Goal: Task Accomplishment & Management: Complete application form

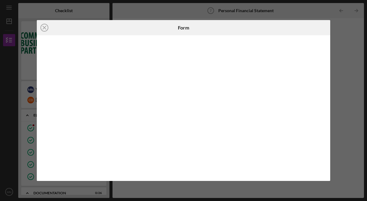
scroll to position [93, 0]
click at [47, 28] on icon "Icon/Close" at bounding box center [44, 27] width 15 height 15
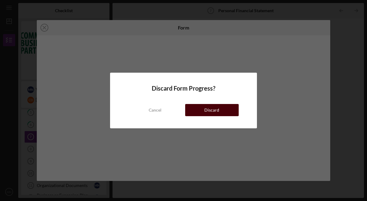
click at [213, 113] on div "Discard" at bounding box center [211, 110] width 15 height 12
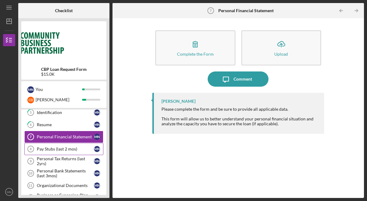
click at [70, 149] on div "Pay Stubs (last 2 mos)" at bounding box center [65, 149] width 57 height 5
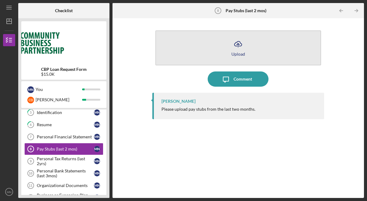
click at [239, 48] on icon "Icon/Upload" at bounding box center [237, 43] width 15 height 15
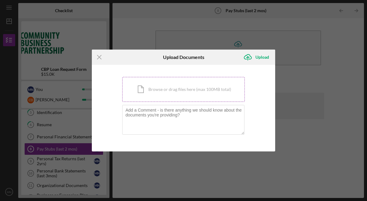
click at [183, 94] on div "Icon/Document Browse or drag files here (max 100MB total) Tap to choose files o…" at bounding box center [183, 89] width 123 height 25
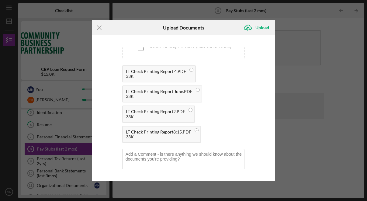
scroll to position [24, 0]
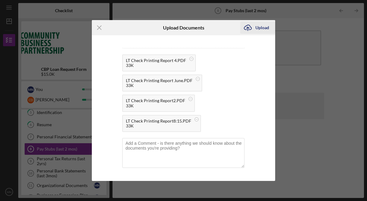
click at [259, 29] on div "Upload" at bounding box center [262, 28] width 14 height 12
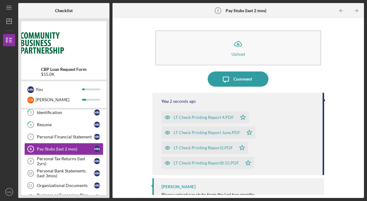
scroll to position [10, 0]
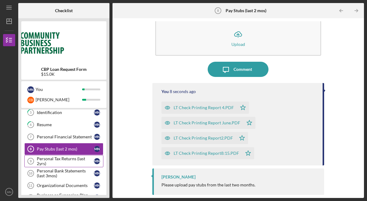
click at [61, 160] on div "Personal Tax Returns (last 2yrs)" at bounding box center [65, 161] width 57 height 10
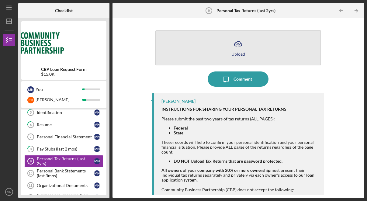
click at [236, 50] on icon "Icon/Upload" at bounding box center [237, 43] width 15 height 15
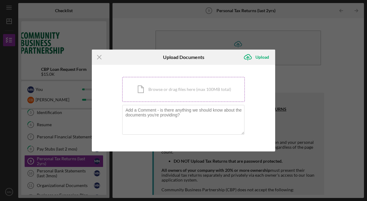
click at [190, 88] on div "Icon/Document Browse or drag files here (max 100MB total) Tap to choose files o…" at bounding box center [183, 89] width 123 height 25
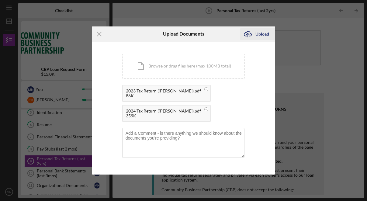
click at [253, 32] on icon "Icon/Upload" at bounding box center [247, 33] width 15 height 15
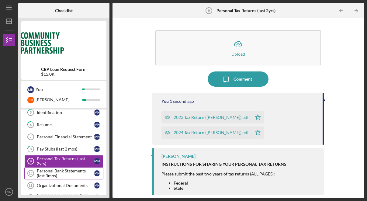
click at [62, 173] on div "Personal Bank Statements (last 3mos)" at bounding box center [65, 173] width 57 height 10
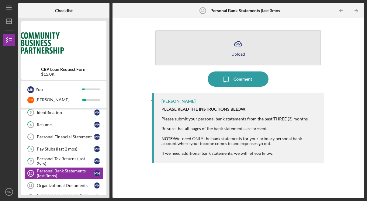
click at [246, 53] on button "Icon/Upload Upload" at bounding box center [238, 47] width 166 height 35
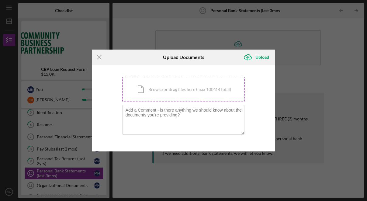
click at [205, 97] on div "Icon/Document Browse or drag files here (max 100MB total) Tap to choose files o…" at bounding box center [183, 89] width 123 height 25
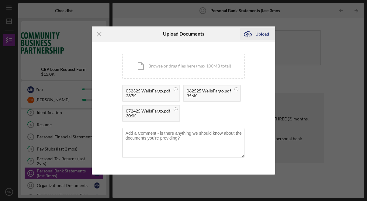
click at [257, 33] on div "Upload" at bounding box center [262, 34] width 14 height 12
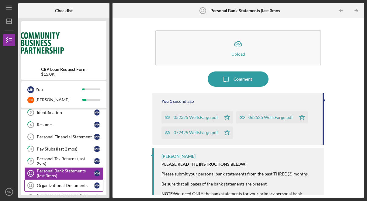
click at [67, 183] on link "Organizational Documents 11 Organizational Documents M N" at bounding box center [63, 185] width 79 height 12
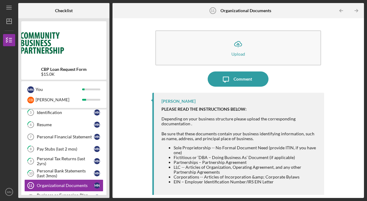
scroll to position [1, 0]
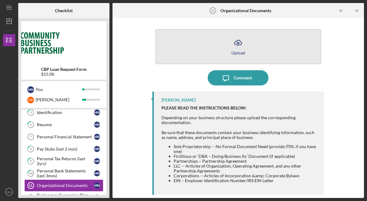
click at [232, 46] on icon "Icon/Upload" at bounding box center [237, 42] width 15 height 15
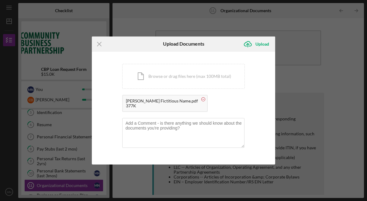
click at [201, 99] on circle at bounding box center [203, 99] width 4 height 4
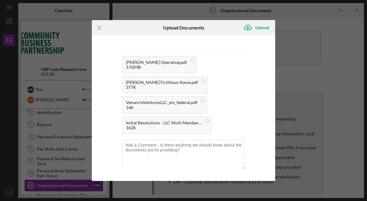
scroll to position [14, 0]
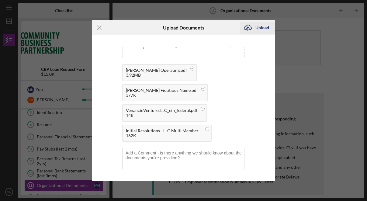
click at [254, 29] on icon "Icon/Upload" at bounding box center [247, 27] width 15 height 15
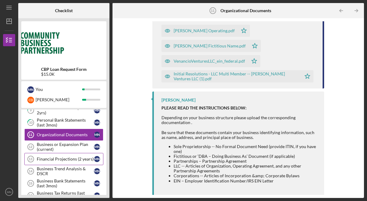
scroll to position [144, 0]
click at [65, 147] on div "Business or Expansion Plan (current)" at bounding box center [65, 147] width 57 height 10
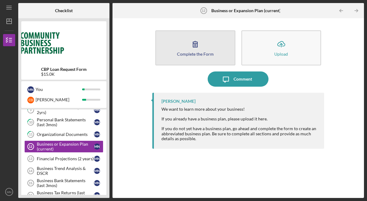
click at [184, 49] on button "Complete the Form Form" at bounding box center [195, 47] width 80 height 35
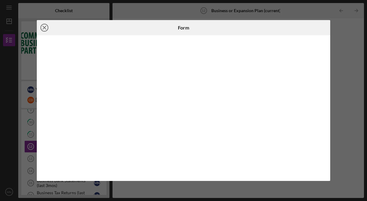
click at [44, 28] on line at bounding box center [44, 27] width 3 height 3
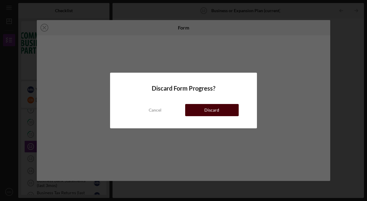
click at [222, 111] on button "Discard" at bounding box center [212, 110] width 54 height 12
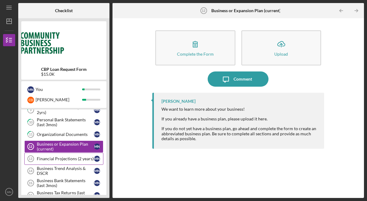
click at [64, 161] on div "Financial Projections (2 years)" at bounding box center [65, 158] width 57 height 5
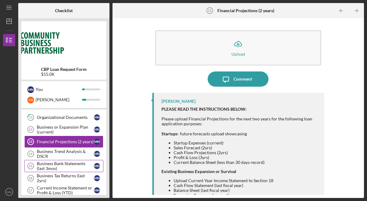
scroll to position [165, 0]
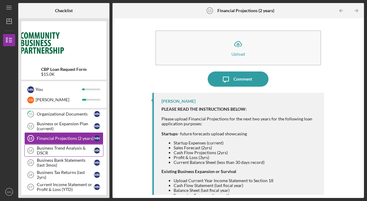
click at [65, 150] on div "Business Trend Analysis & DSCR" at bounding box center [65, 151] width 57 height 10
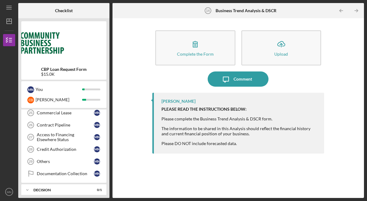
scroll to position [339, 0]
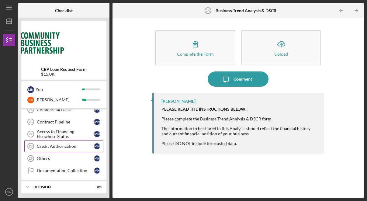
click at [66, 145] on div "Credit Authorization" at bounding box center [65, 146] width 57 height 5
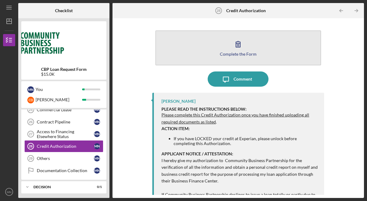
click at [239, 45] on icon "button" at bounding box center [238, 44] width 4 height 6
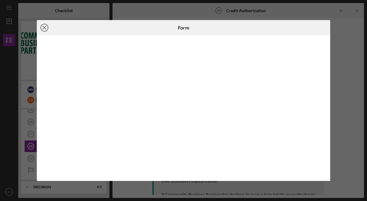
click at [43, 27] on icon "Icon/Close" at bounding box center [44, 27] width 15 height 15
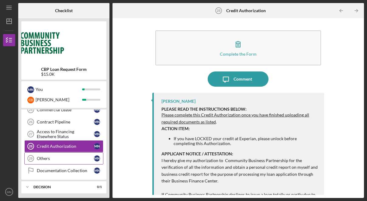
click at [56, 159] on div "Others" at bounding box center [65, 158] width 57 height 5
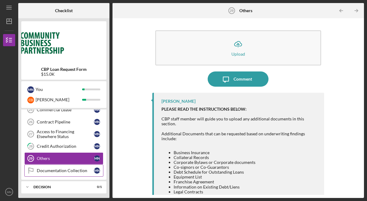
click at [56, 170] on div "Documentation Collection" at bounding box center [65, 170] width 57 height 5
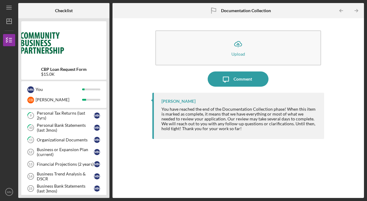
scroll to position [145, 0]
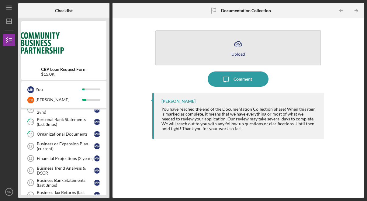
click at [242, 48] on icon "Icon/Upload" at bounding box center [237, 43] width 15 height 15
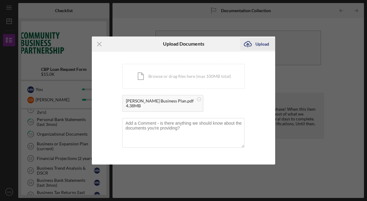
click at [257, 44] on div "Upload" at bounding box center [262, 44] width 14 height 12
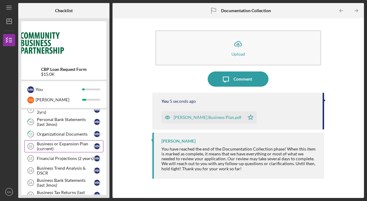
scroll to position [155, 0]
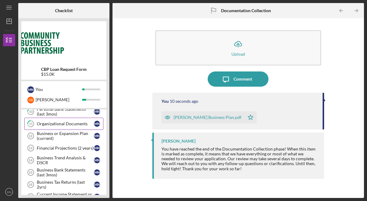
click at [67, 120] on link "11 Organizational Documents M N" at bounding box center [63, 124] width 79 height 12
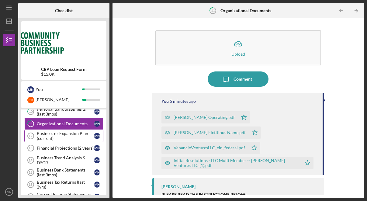
click at [63, 136] on div "Business or Expansion Plan (current)" at bounding box center [65, 136] width 57 height 10
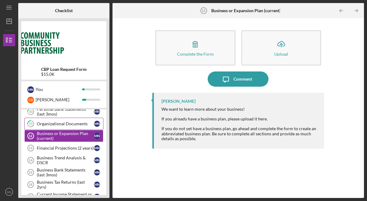
click at [63, 124] on div "Organizational Documents" at bounding box center [65, 123] width 57 height 5
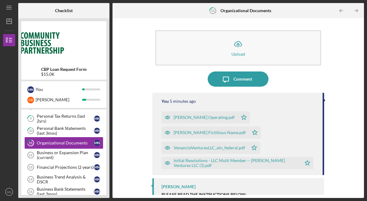
scroll to position [136, 0]
click at [61, 154] on div "Business or Expansion Plan (current)" at bounding box center [65, 156] width 57 height 10
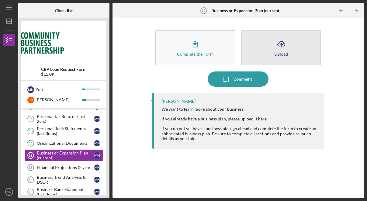
click at [283, 47] on icon "Icon/Upload" at bounding box center [281, 43] width 15 height 15
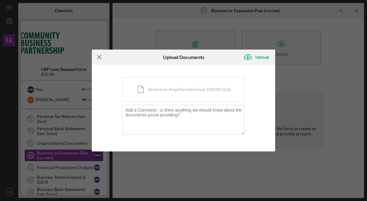
click at [100, 57] on icon "Icon/Menu Close" at bounding box center [99, 57] width 15 height 15
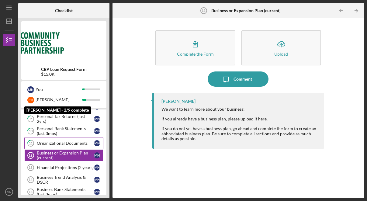
click at [65, 141] on div "Organizational Documents" at bounding box center [65, 143] width 57 height 5
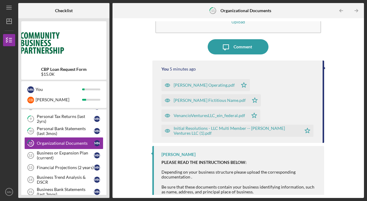
scroll to position [32, 0]
click at [80, 158] on div "Business or Expansion Plan (current)" at bounding box center [65, 156] width 57 height 10
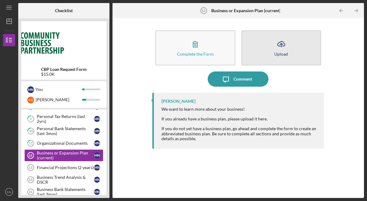
click at [276, 47] on icon "Icon/Upload" at bounding box center [281, 43] width 15 height 15
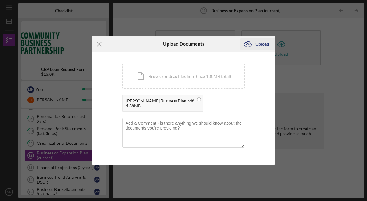
click at [257, 43] on div "Upload" at bounding box center [262, 44] width 14 height 12
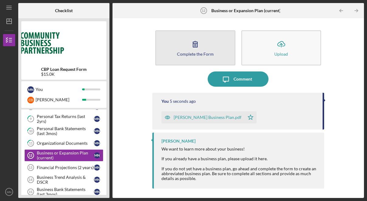
click at [200, 45] on icon "button" at bounding box center [195, 43] width 15 height 15
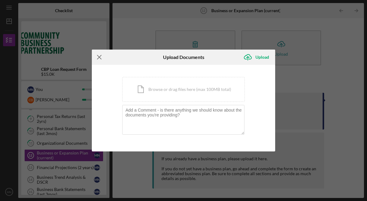
click at [102, 58] on icon "Icon/Menu Close" at bounding box center [99, 57] width 15 height 15
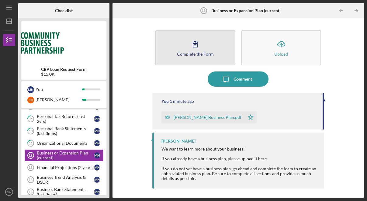
click at [215, 50] on button "Complete the Form Form" at bounding box center [195, 47] width 80 height 35
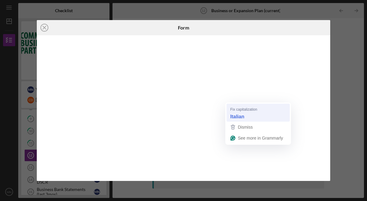
click at [233, 114] on strong "Italian" at bounding box center [237, 116] width 14 height 7
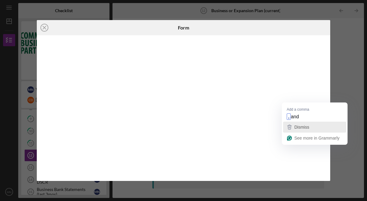
click at [294, 122] on button "Dismiss" at bounding box center [314, 127] width 63 height 11
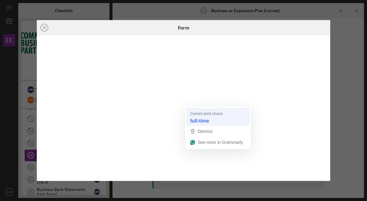
click at [199, 117] on div "full-time" at bounding box center [218, 121] width 58 height 10
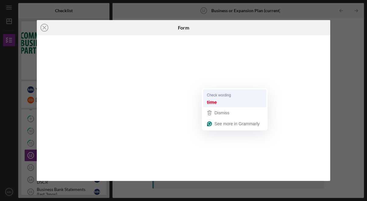
click at [213, 103] on strong "time" at bounding box center [212, 102] width 10 height 7
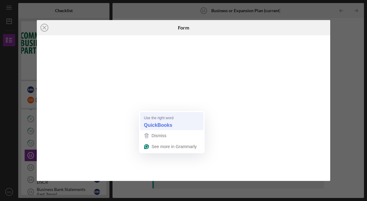
click at [160, 123] on strong "QuickBooks" at bounding box center [158, 125] width 28 height 7
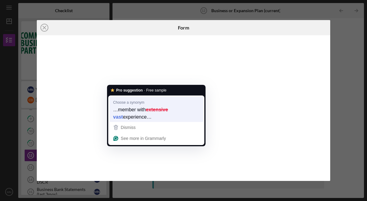
click at [137, 107] on span "…member with" at bounding box center [129, 109] width 33 height 7
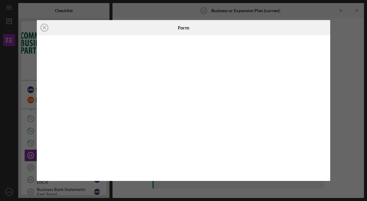
click at [342, 52] on div "Icon/Close Form" at bounding box center [183, 100] width 367 height 201
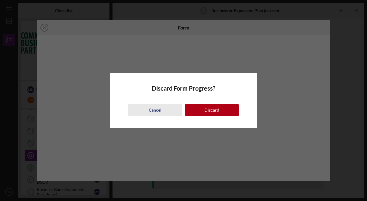
click at [151, 111] on div "Cancel" at bounding box center [155, 110] width 13 height 12
